Goal: Check status: Check status

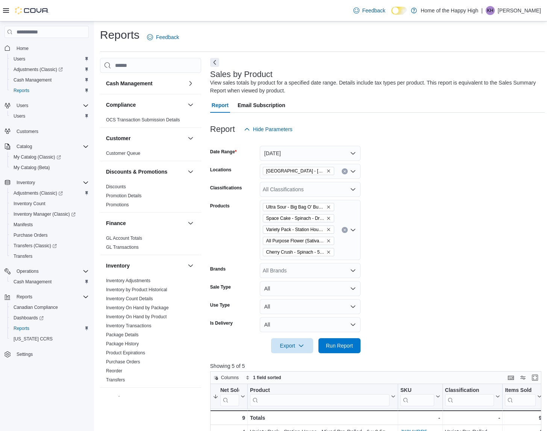
click at [500, 233] on form "Date Range [DATE] Locations [GEOGRAPHIC_DATA] - [GEOGRAPHIC_DATA] Landing - Fir…" at bounding box center [377, 245] width 335 height 217
click at [11, 98] on div "Home Users Adjustments (Classic) Cash Management Reports Users Users Customers …" at bounding box center [47, 201] width 84 height 320
click at [495, 135] on div "Report Hide Parameters" at bounding box center [377, 129] width 335 height 15
